Goal: Transaction & Acquisition: Book appointment/travel/reservation

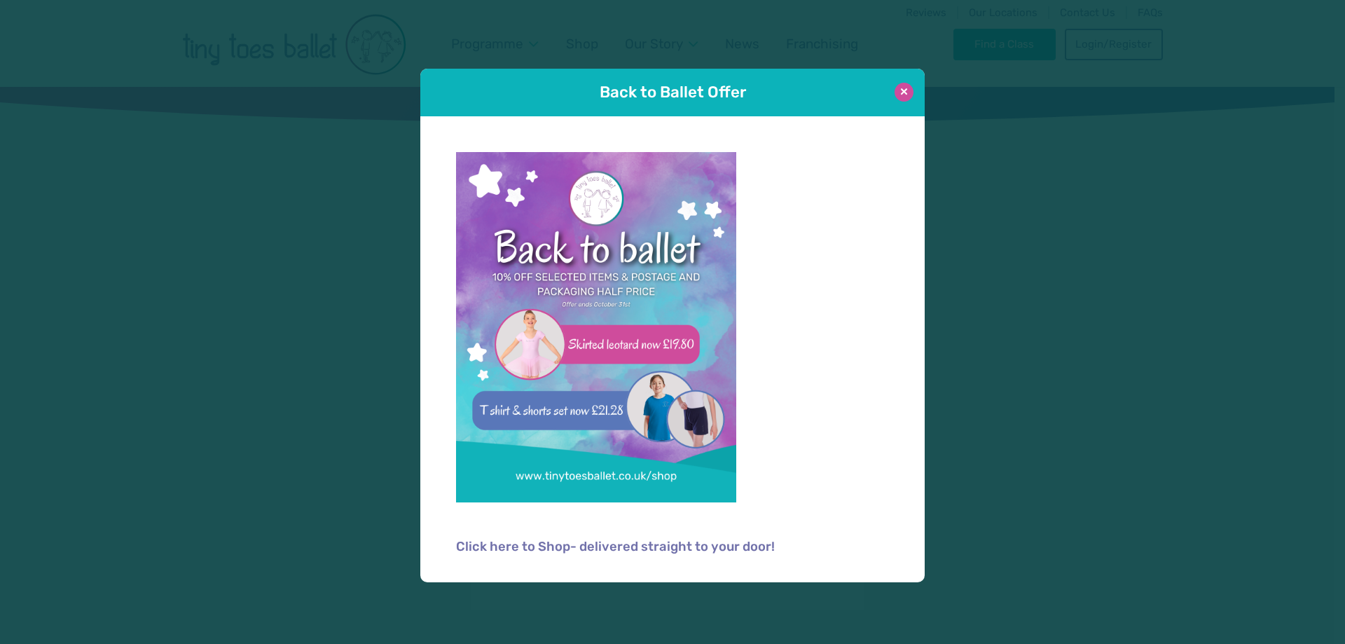
type input "**********"
click at [909, 91] on button at bounding box center [903, 92] width 19 height 19
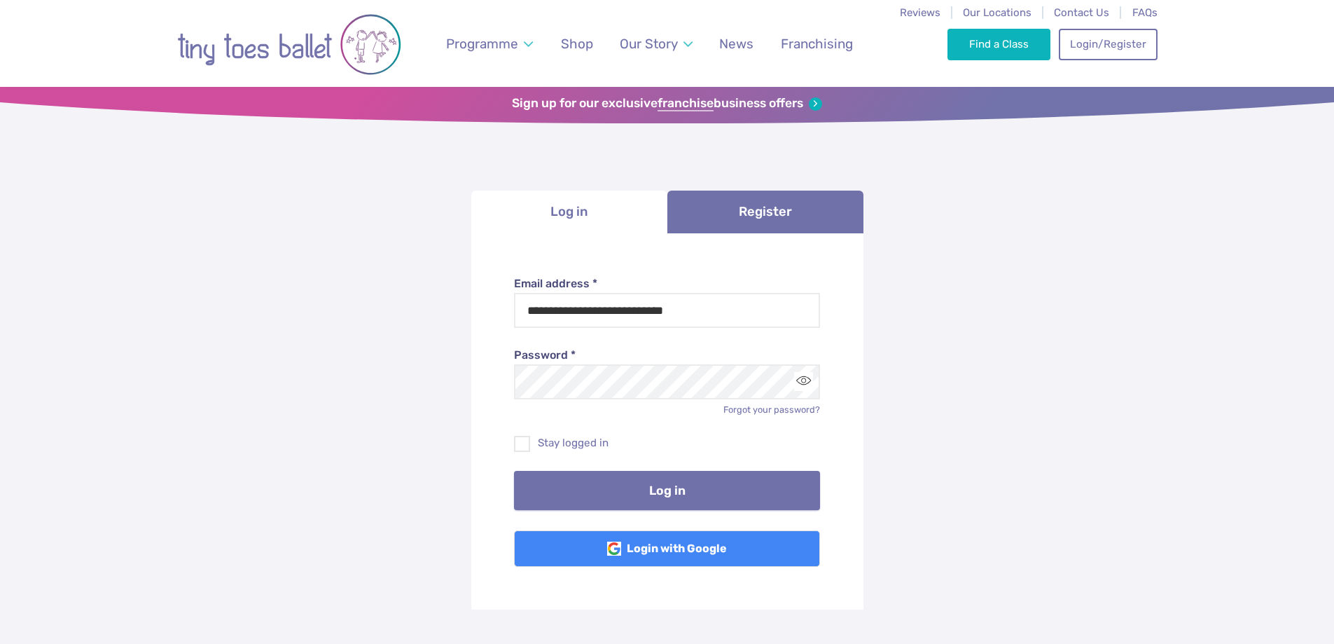
click at [735, 477] on button "Log in" at bounding box center [667, 490] width 306 height 39
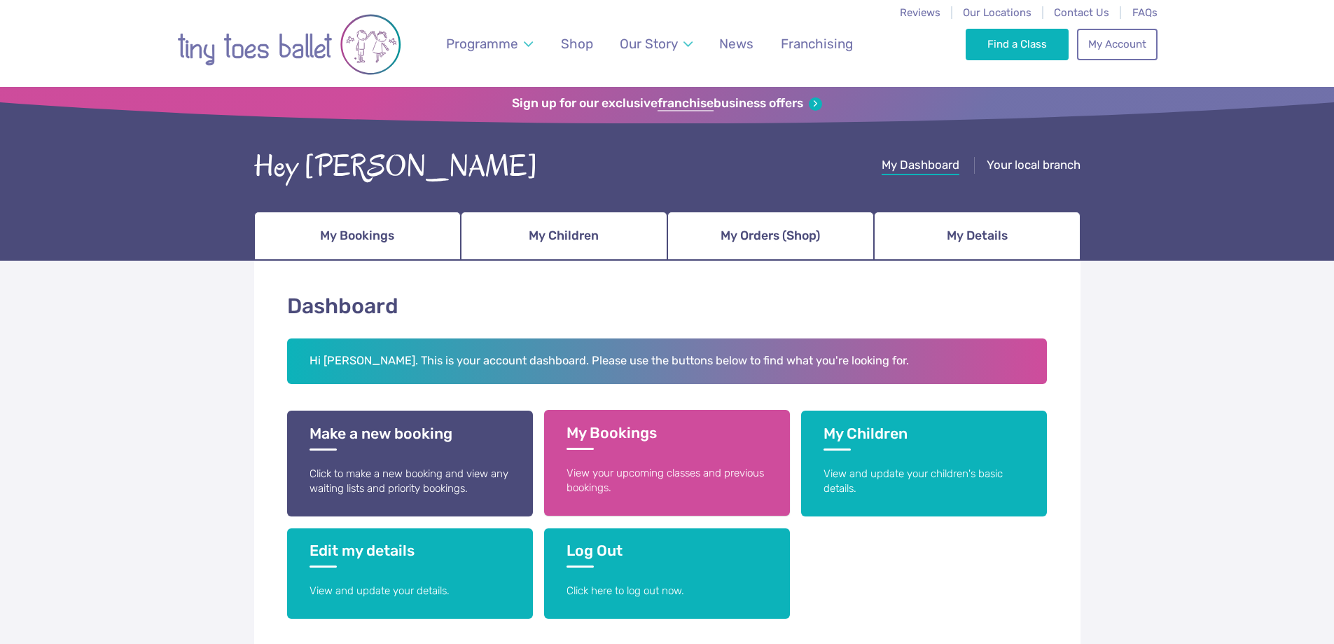
click at [623, 466] on p "View your upcoming classes and previous bookings." at bounding box center [667, 481] width 201 height 30
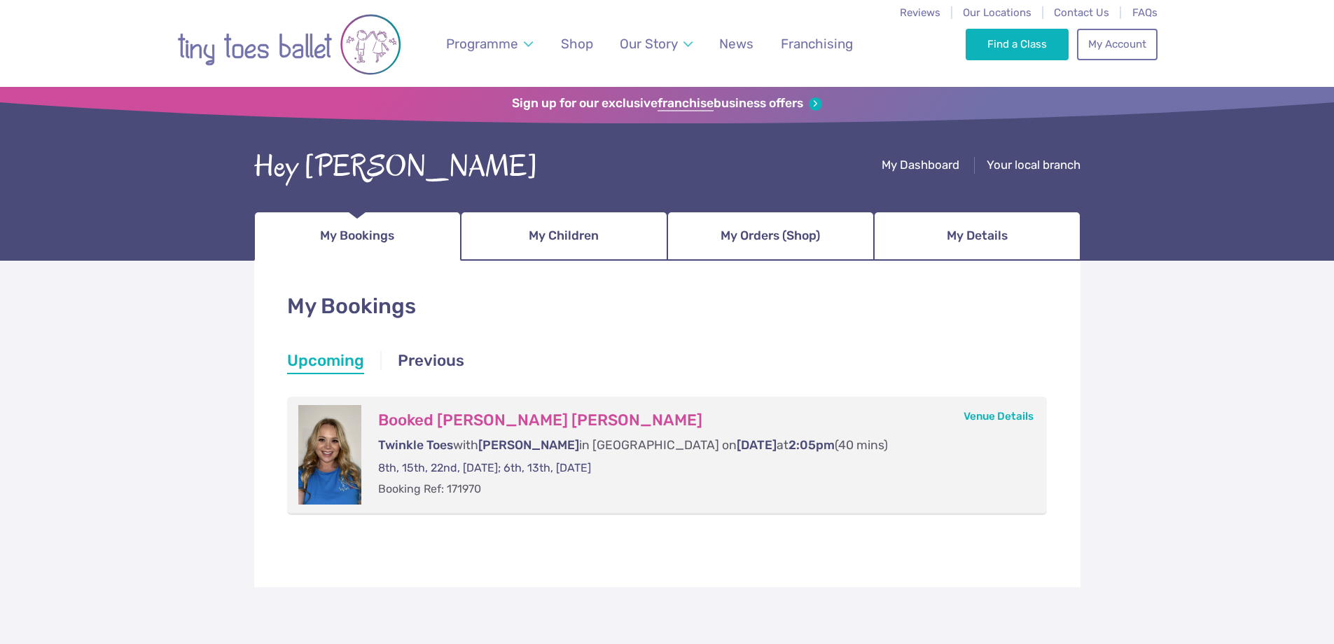
click at [345, 361] on li "Upcoming" at bounding box center [325, 361] width 77 height 25
click at [371, 235] on span "My Bookings" at bounding box center [357, 235] width 74 height 25
click at [1001, 42] on link "Find a Class" at bounding box center [1017, 43] width 103 height 31
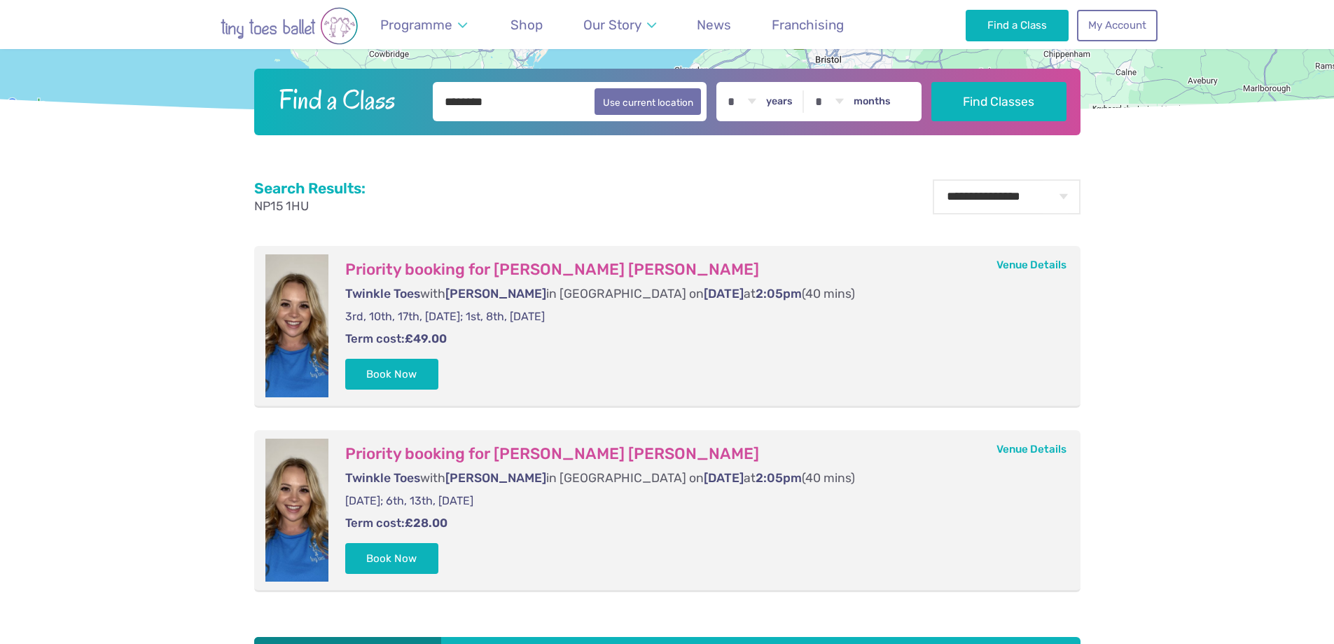
scroll to position [492, 0]
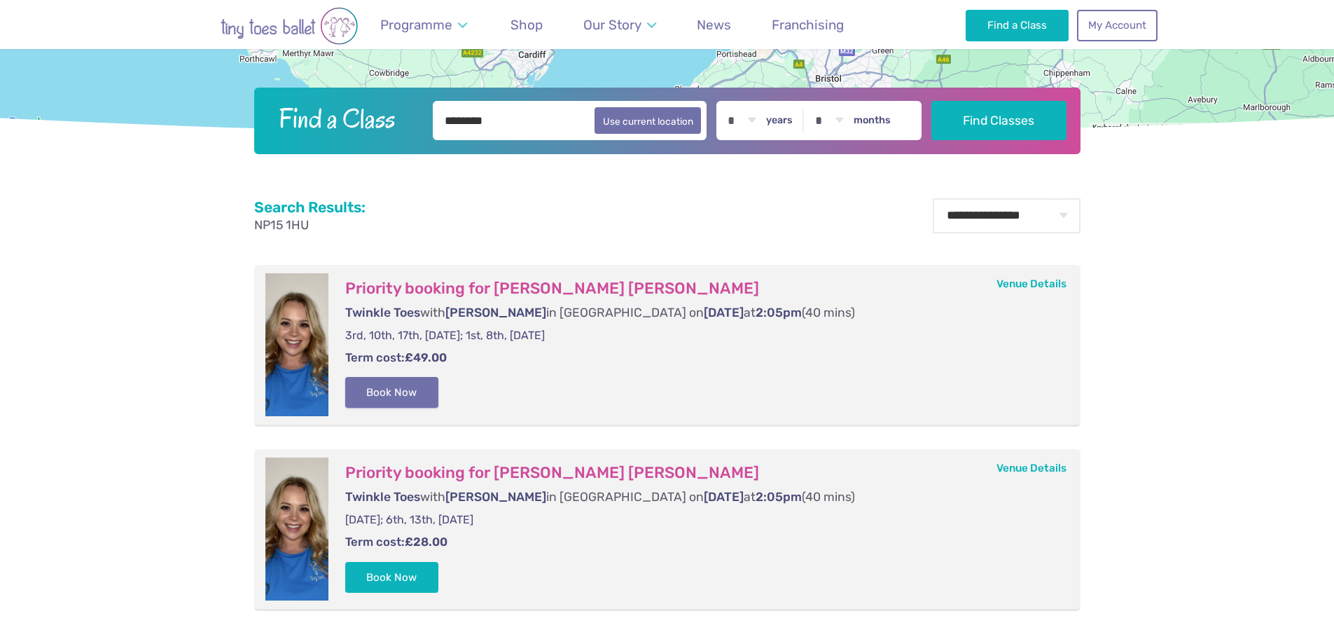
click at [386, 384] on button "Book Now" at bounding box center [392, 392] width 94 height 31
click at [1288, 324] on link "Basket 1" at bounding box center [1304, 322] width 60 height 56
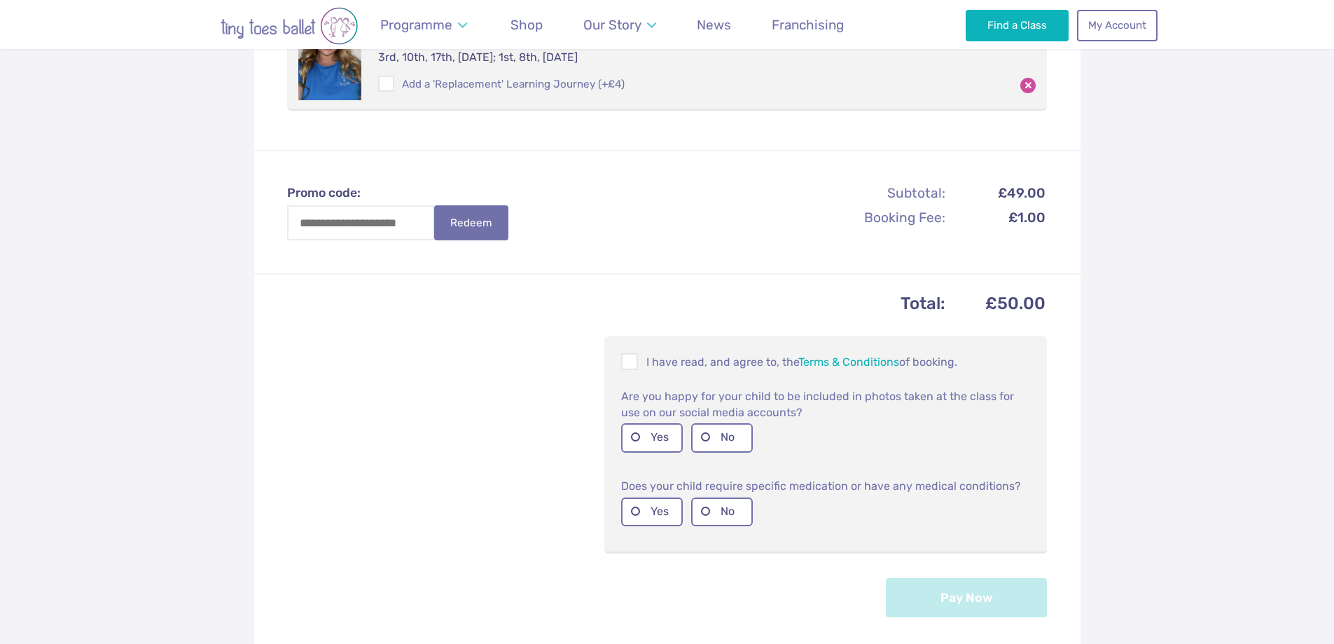
scroll to position [378, 0]
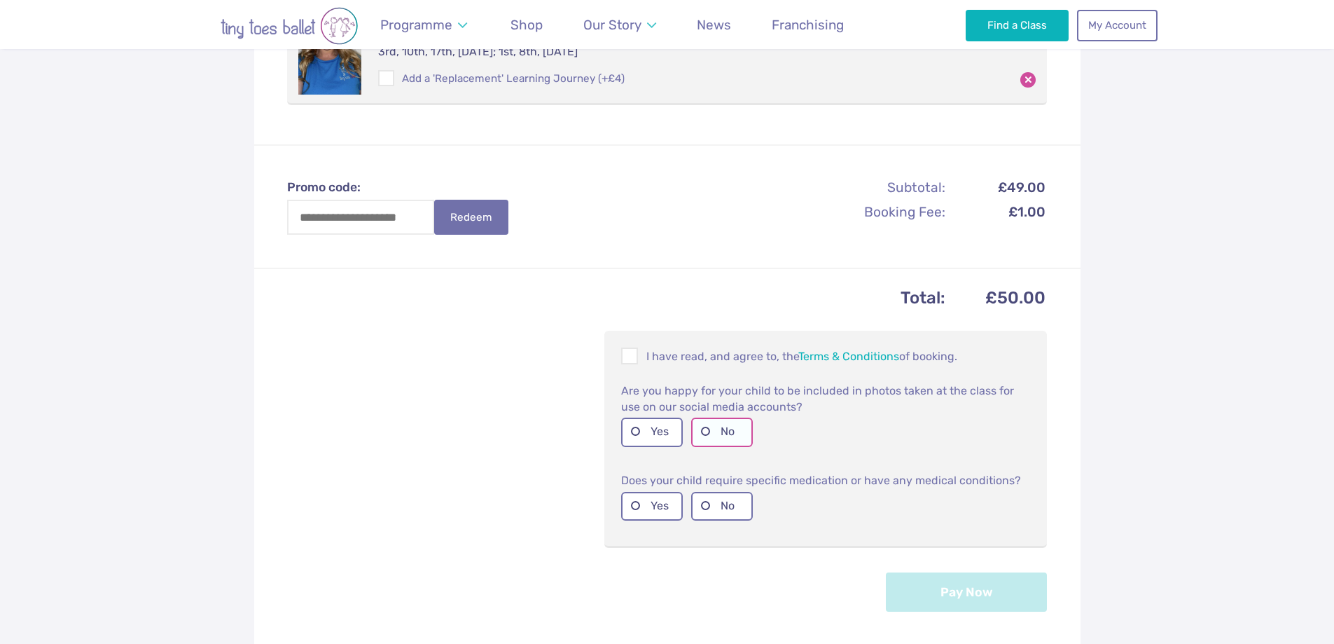
click at [709, 429] on label "No" at bounding box center [722, 431] width 62 height 29
click at [703, 505] on label "No" at bounding box center [722, 506] width 62 height 29
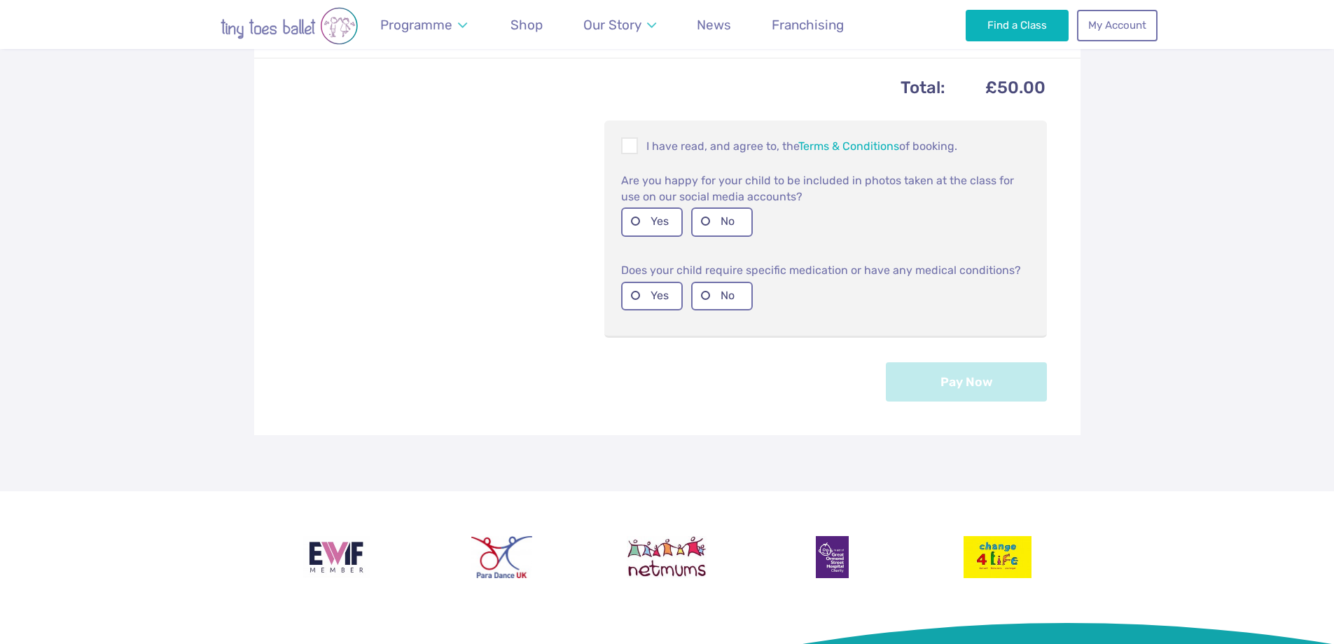
scroll to position [601, 0]
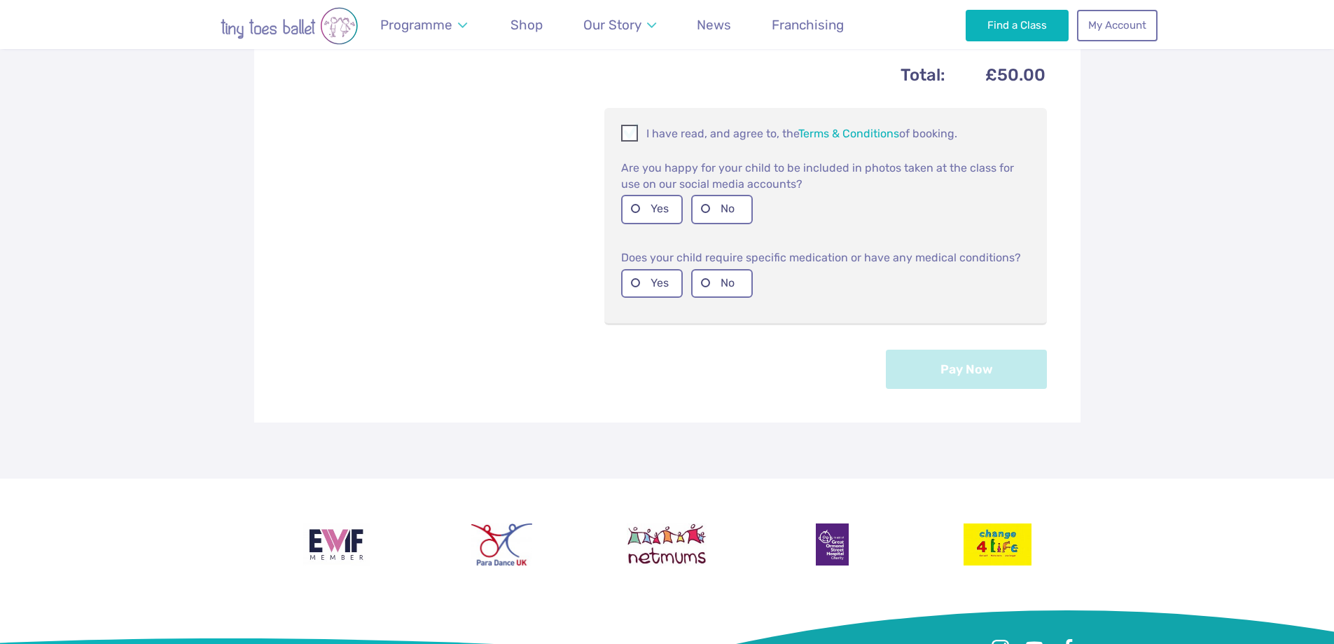
click at [628, 133] on span at bounding box center [630, 135] width 15 height 13
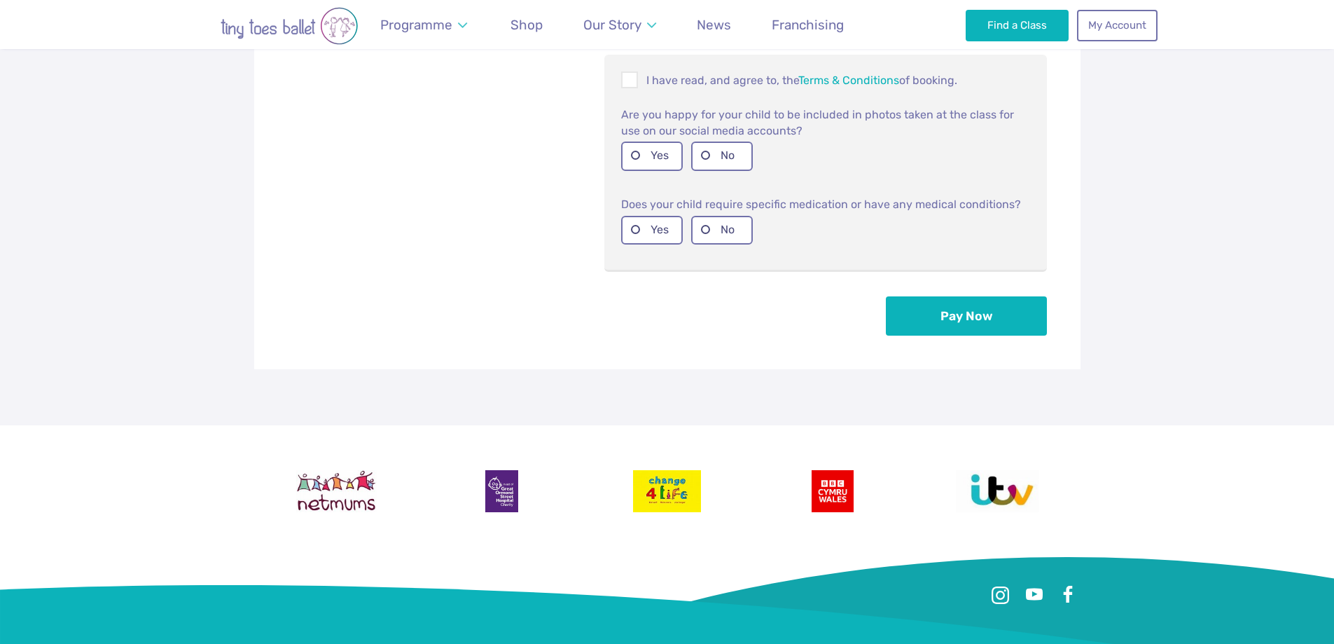
scroll to position [658, 0]
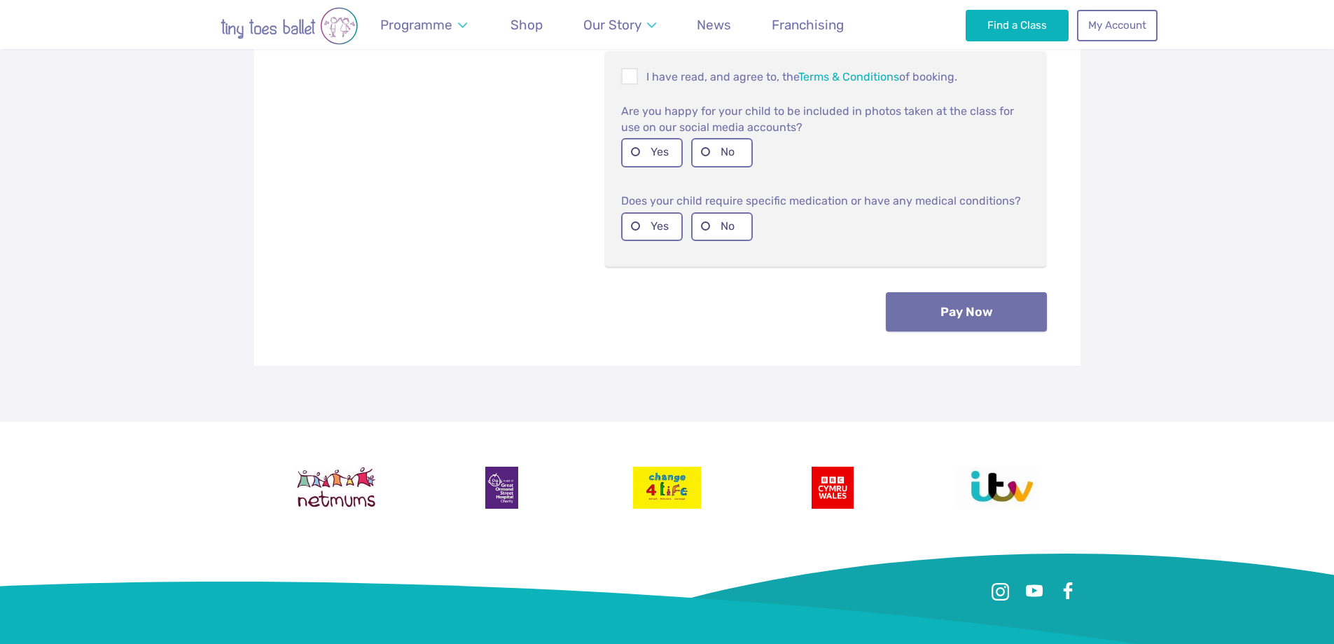
click at [987, 310] on button "Pay Now" at bounding box center [966, 311] width 161 height 39
